Goal: Find contact information: Find contact information

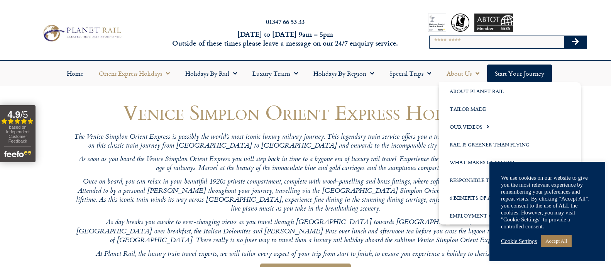
click at [457, 74] on link "About Us" at bounding box center [463, 73] width 48 height 18
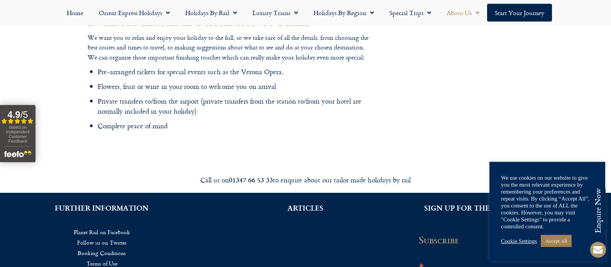
scroll to position [1142, 0]
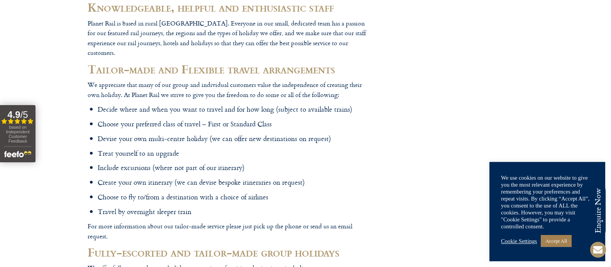
scroll to position [0, 0]
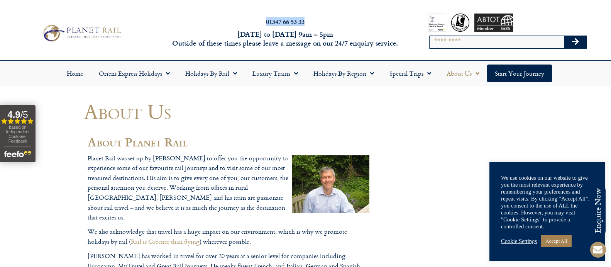
drag, startPoint x: 307, startPoint y: 19, endPoint x: 257, endPoint y: 20, distance: 49.8
click at [257, 20] on h2 "01347 66 53 33" at bounding box center [285, 22] width 240 height 6
copy link "01347 66 53 33"
click at [74, 74] on link "Home" at bounding box center [75, 73] width 32 height 18
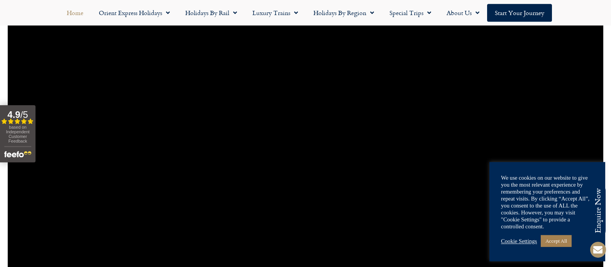
scroll to position [587, 0]
